Goal: Transaction & Acquisition: Obtain resource

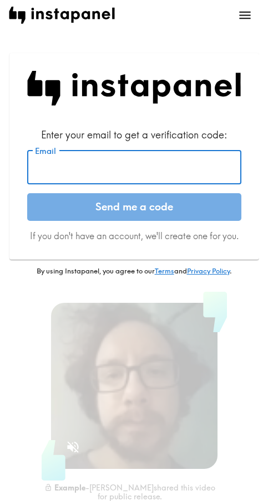
click at [95, 165] on input "Email" at bounding box center [134, 167] width 214 height 34
paste input "[EMAIL_ADDRESS][DOMAIN_NAME]"
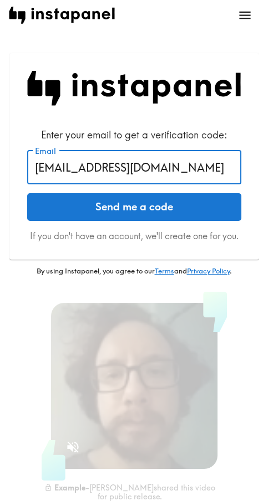
type input "[EMAIL_ADDRESS][DOMAIN_NAME]"
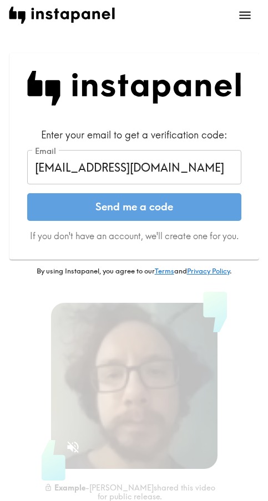
click at [90, 213] on button "Send me a code" at bounding box center [134, 207] width 214 height 28
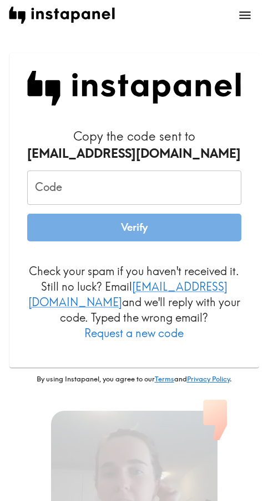
click at [126, 183] on input "Code" at bounding box center [134, 188] width 214 height 34
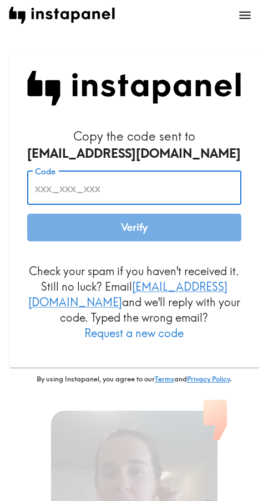
paste input "EUy_724_7Fh"
type input "EUy_724_7Fh"
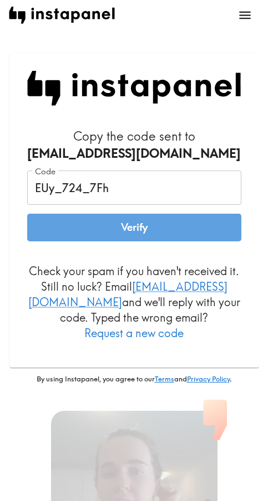
click at [109, 230] on button "Verify" at bounding box center [134, 228] width 214 height 28
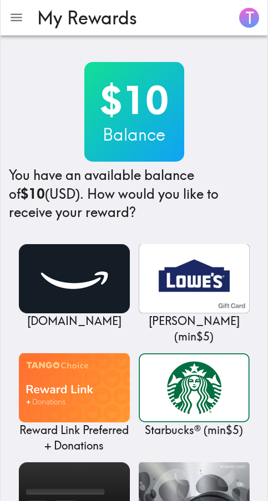
click at [245, 95] on div "$10 Balance You have an available balance of $10 (USD) . How would you like to …" at bounding box center [134, 142] width 250 height 160
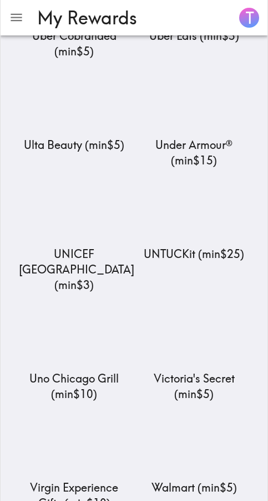
scroll to position [13344, 0]
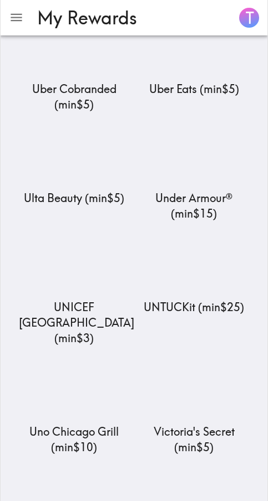
click at [178, 464] on img at bounding box center [193, 498] width 111 height 69
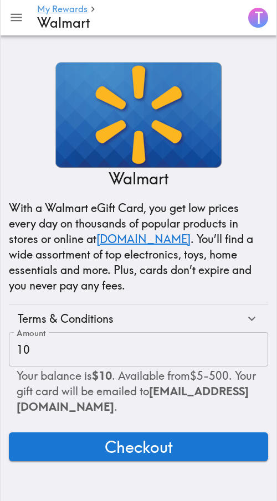
click at [88, 446] on button "Checkout" at bounding box center [138, 447] width 259 height 29
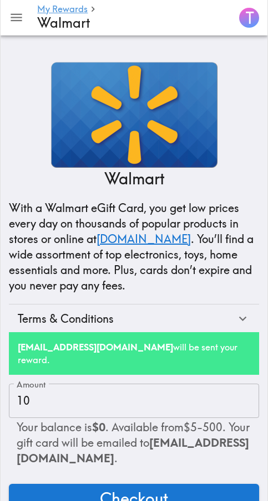
click at [247, 61] on div "Walmart With a Walmart eGift Card, you get low prices every day on thousands of…" at bounding box center [134, 283] width 268 height 460
